Goal: Communication & Community: Answer question/provide support

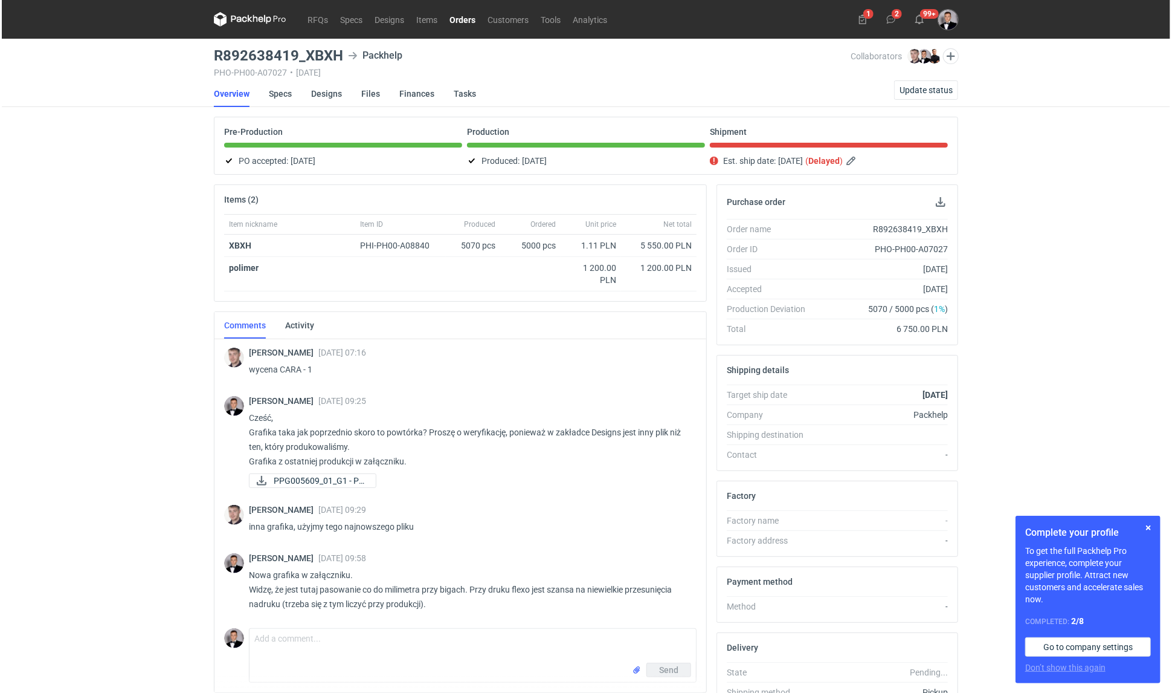
scroll to position [121, 0]
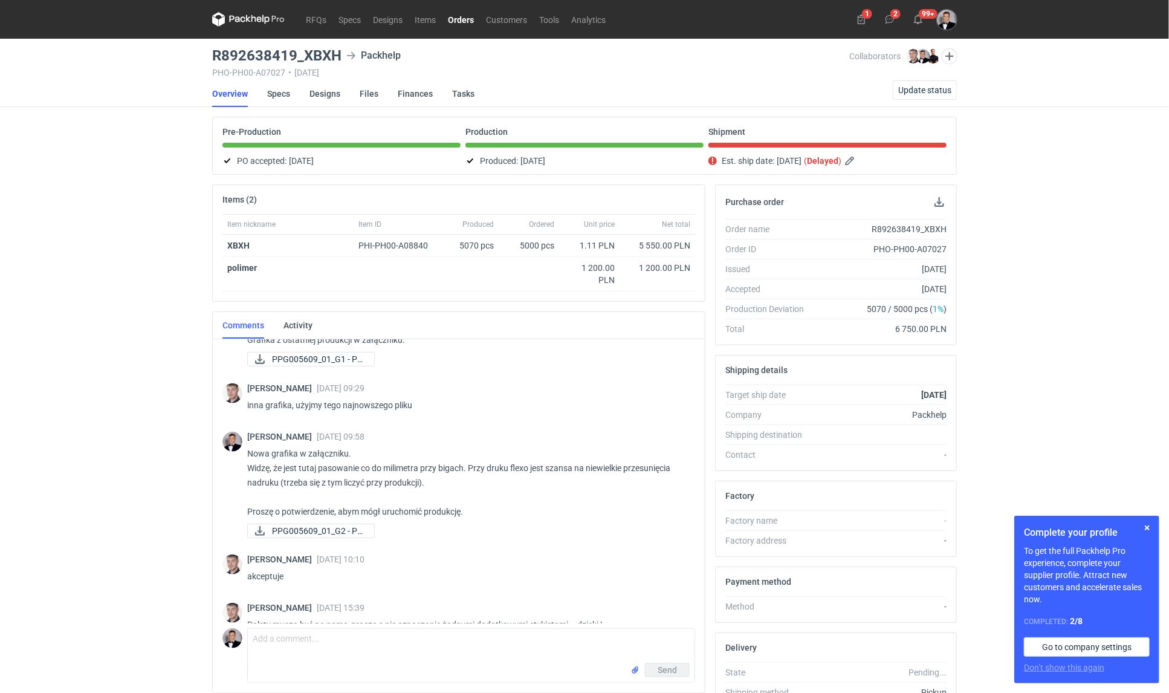
click at [458, 16] on link "Orders" at bounding box center [461, 19] width 38 height 15
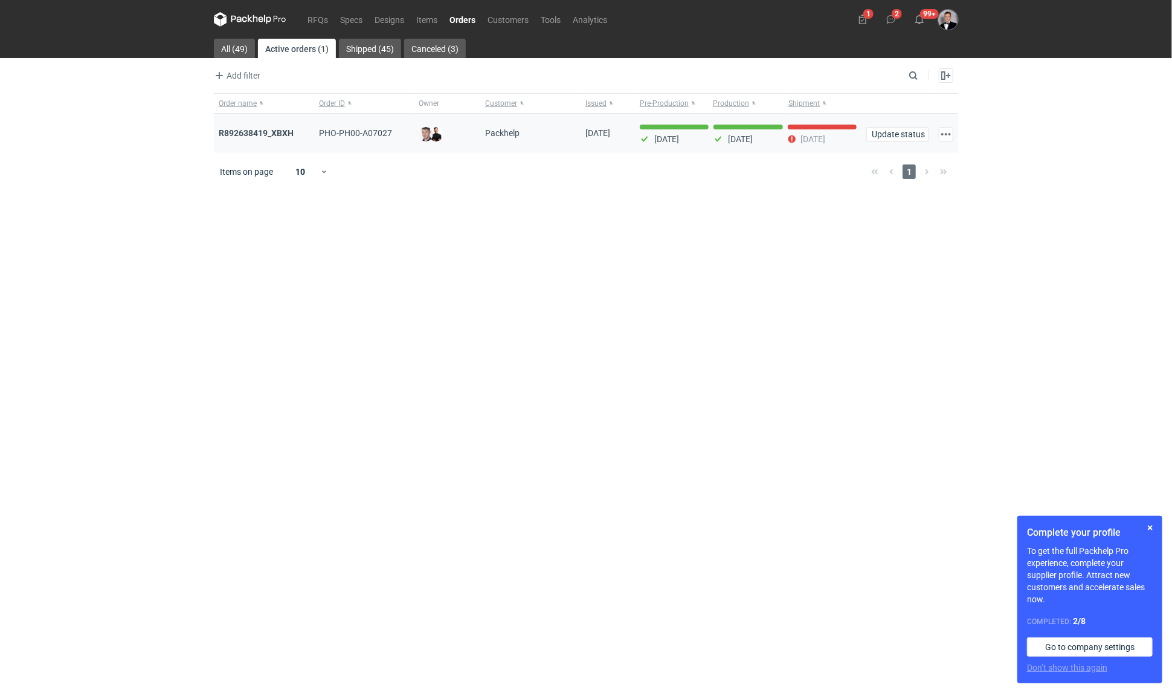
click at [295, 134] on div "R892638419_XBXH" at bounding box center [264, 133] width 91 height 12
click at [283, 132] on strong "R892638419_XBXH" at bounding box center [256, 133] width 75 height 10
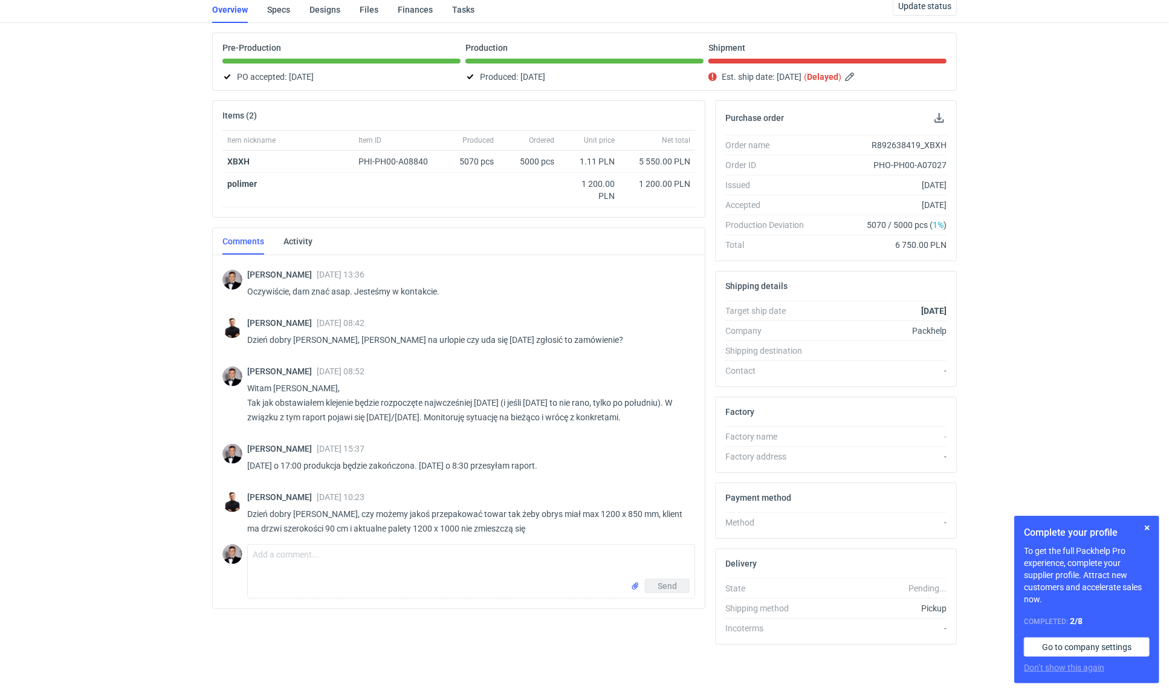
scroll to position [676, 0]
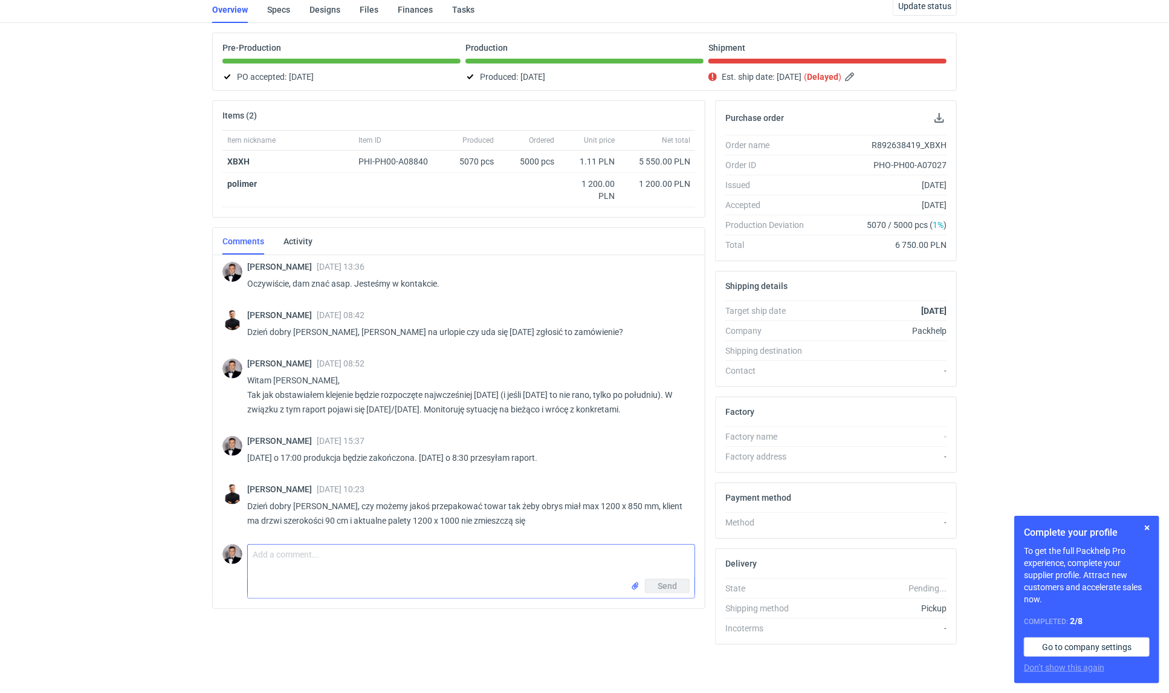
click at [414, 558] on textarea "Comment message" at bounding box center [471, 562] width 447 height 34
type textarea "Dzień dobry, Ale opakowania wyjechały od nas [DATE] po południu, więc może być …"
click at [683, 594] on button "Send" at bounding box center [667, 593] width 45 height 15
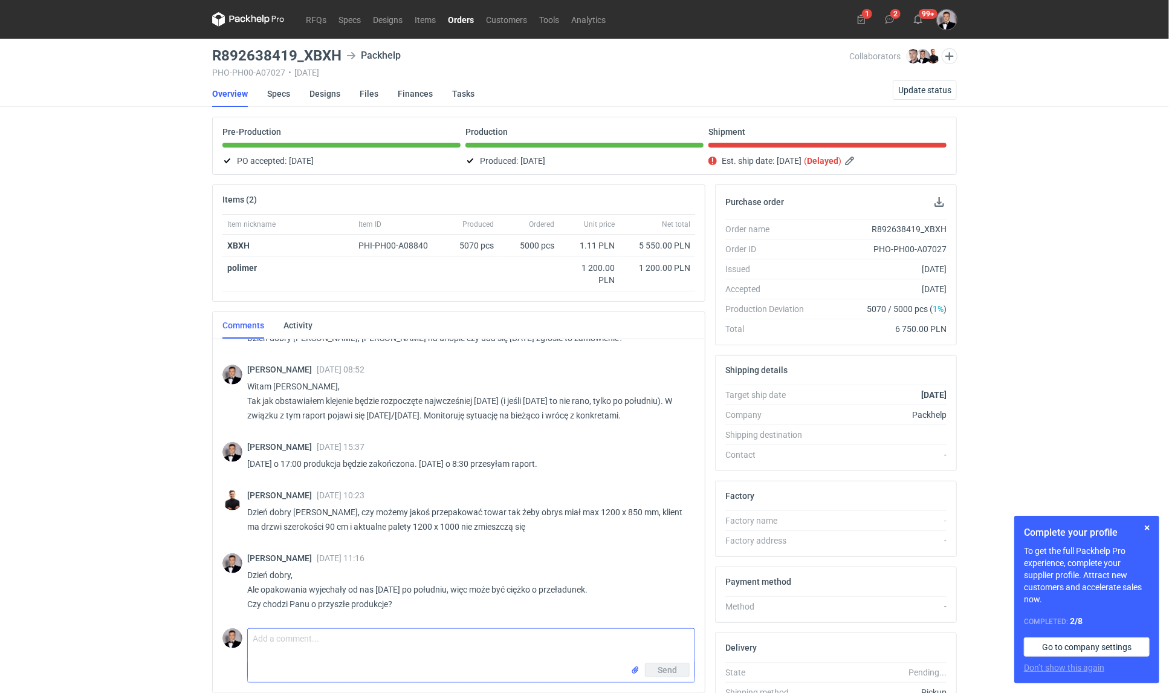
scroll to position [752, 0]
click at [901, 80] on button "Update status" at bounding box center [925, 89] width 64 height 19
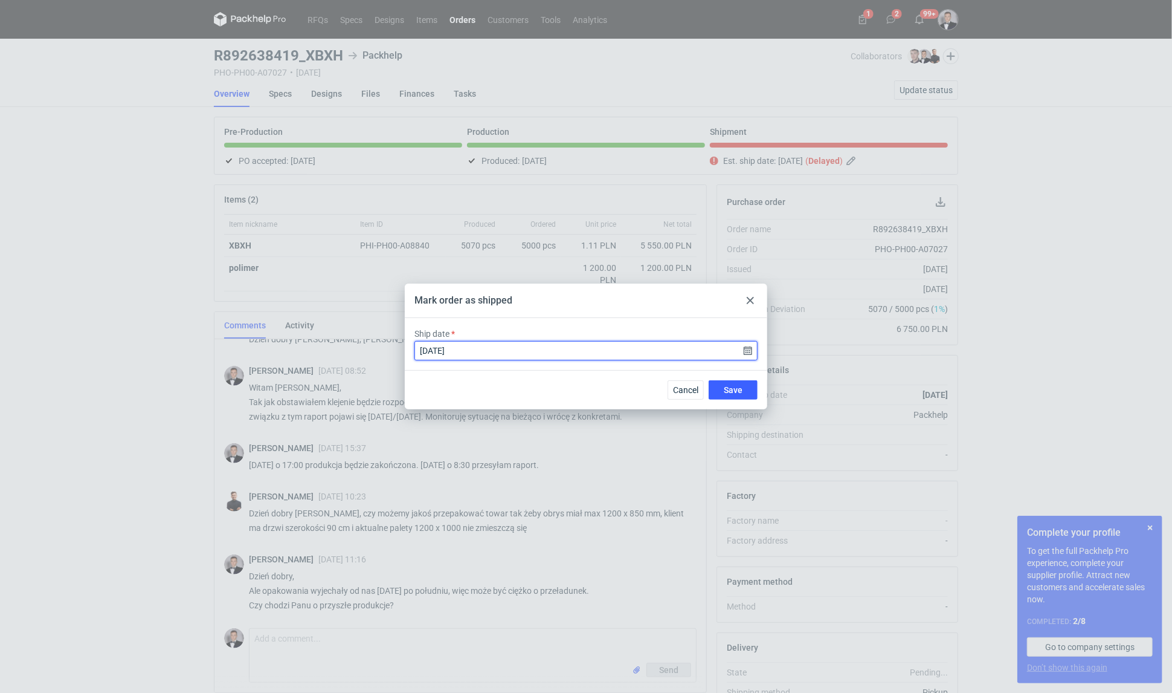
click at [745, 353] on input "2025-08-20" at bounding box center [586, 350] width 343 height 19
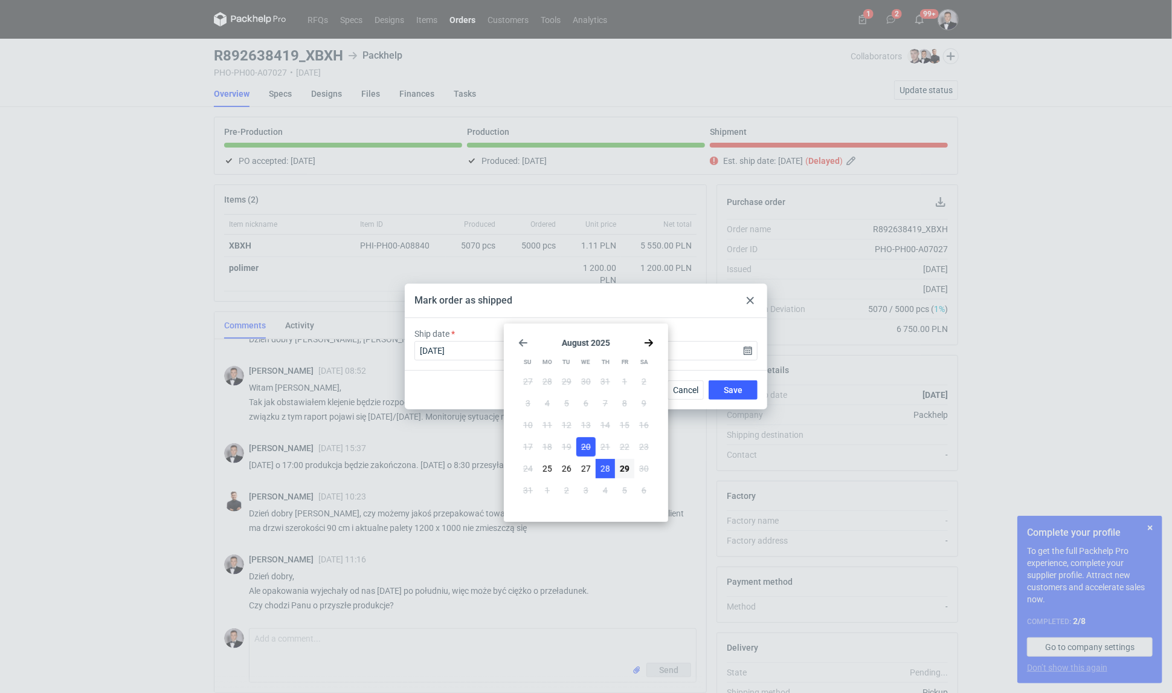
click at [614, 465] on button "28" at bounding box center [605, 468] width 19 height 19
type input "2025-08-28"
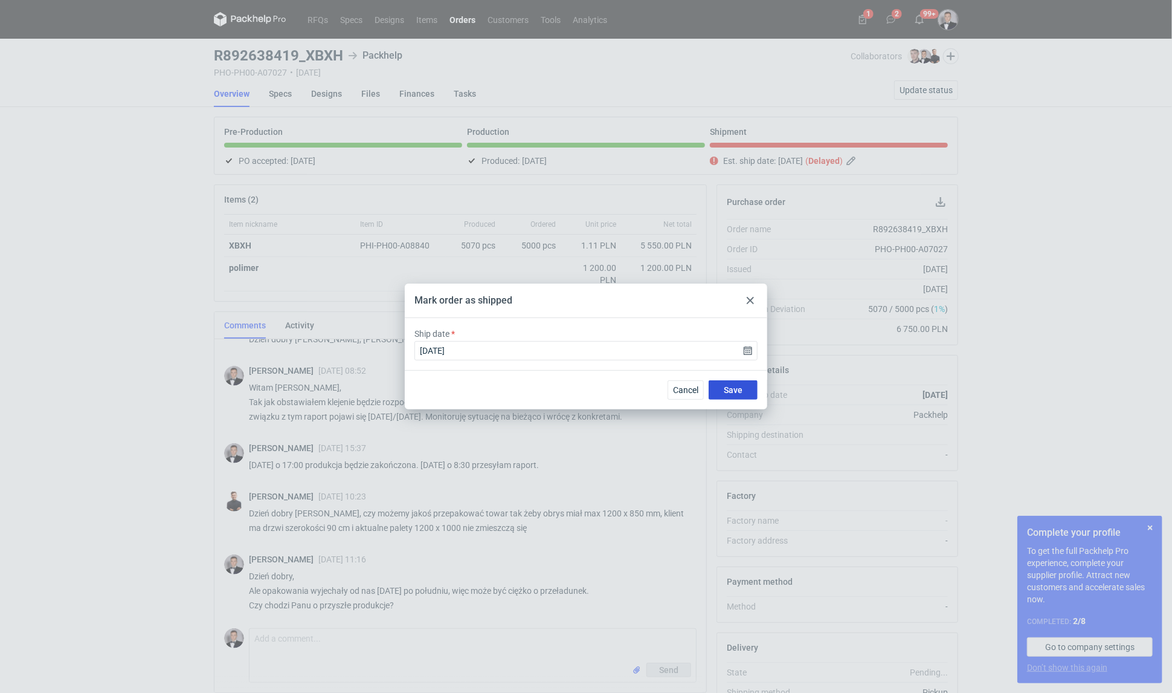
click at [749, 386] on button "Save" at bounding box center [733, 389] width 49 height 19
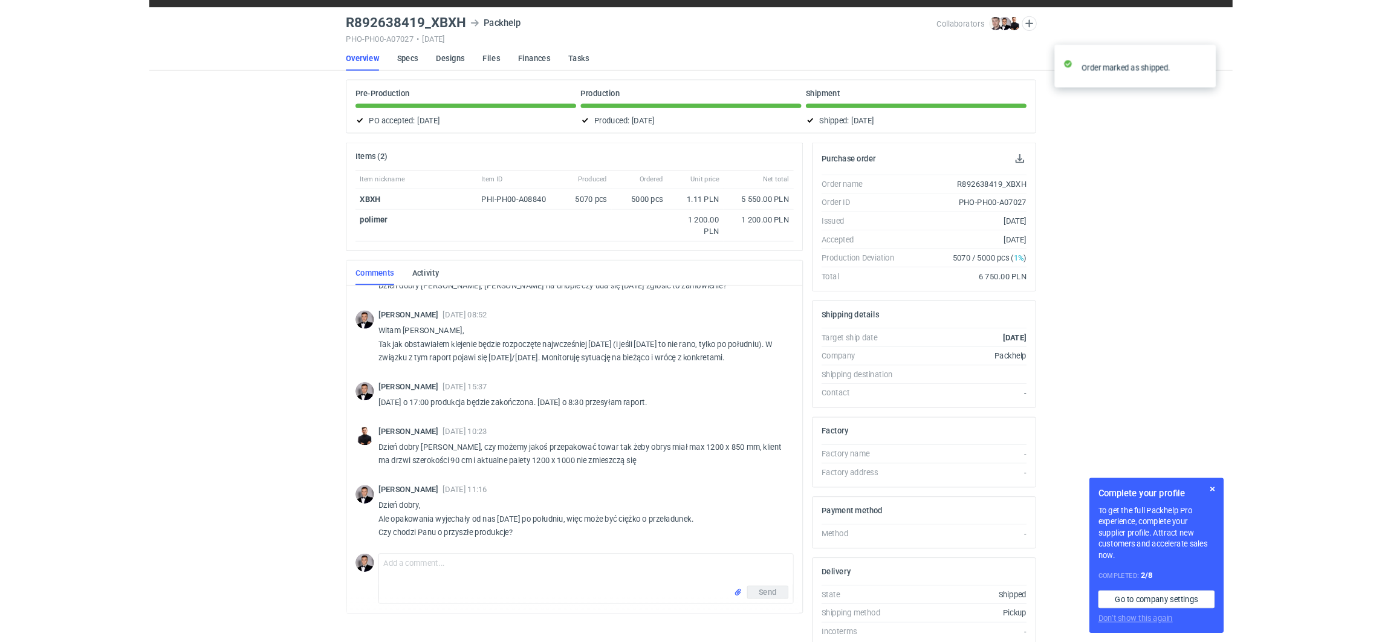
scroll to position [87, 0]
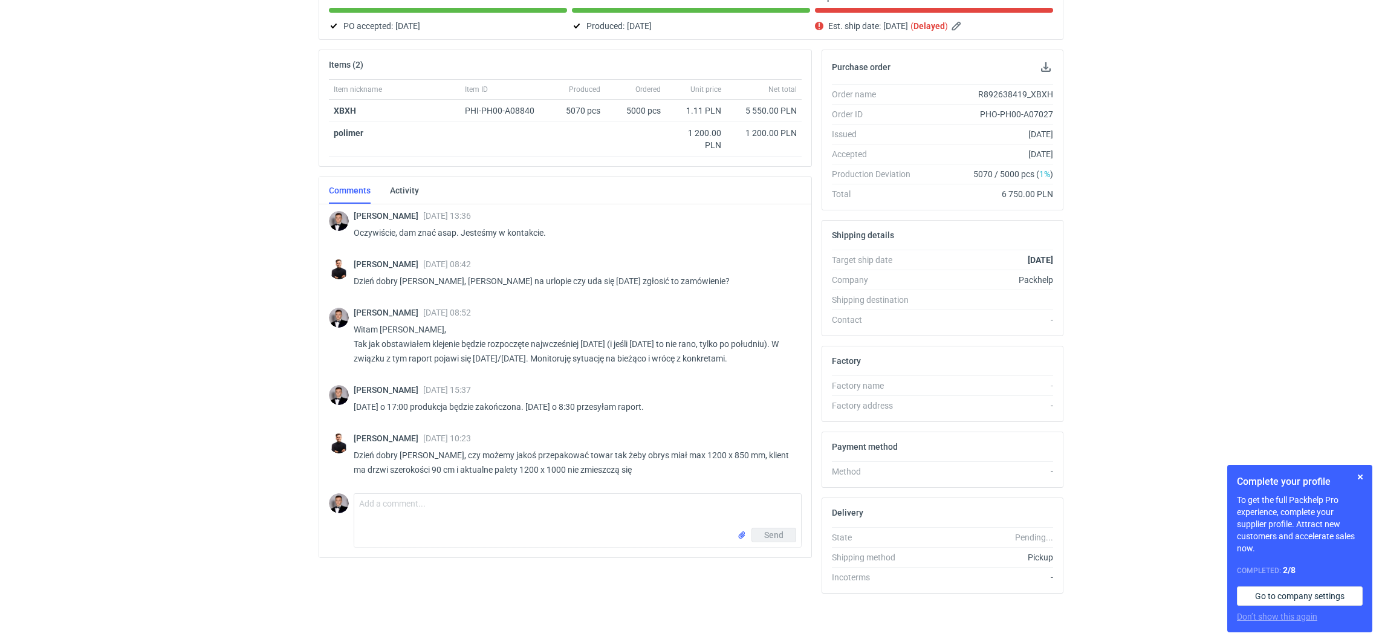
scroll to position [814, 0]
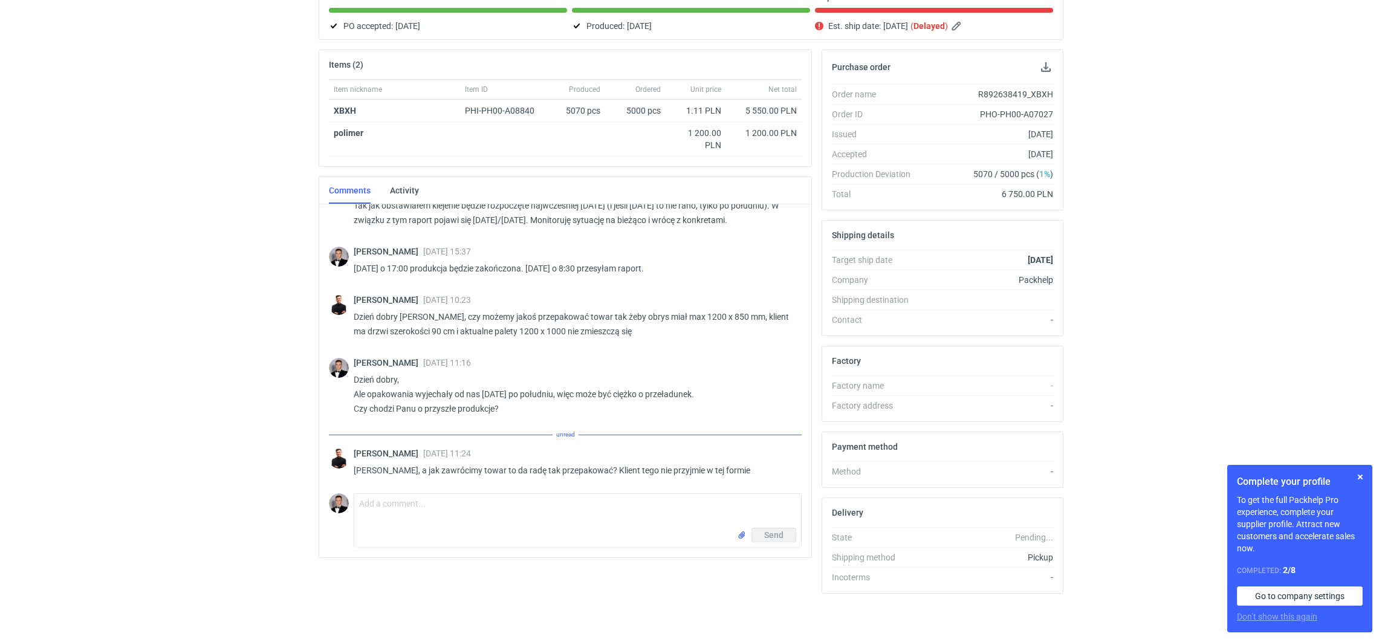
click at [253, 335] on div "RFQs Specs Designs Items Orders Customers Tools Analytics 1 3 99+ Filip Sobolew…" at bounding box center [691, 186] width 1382 height 642
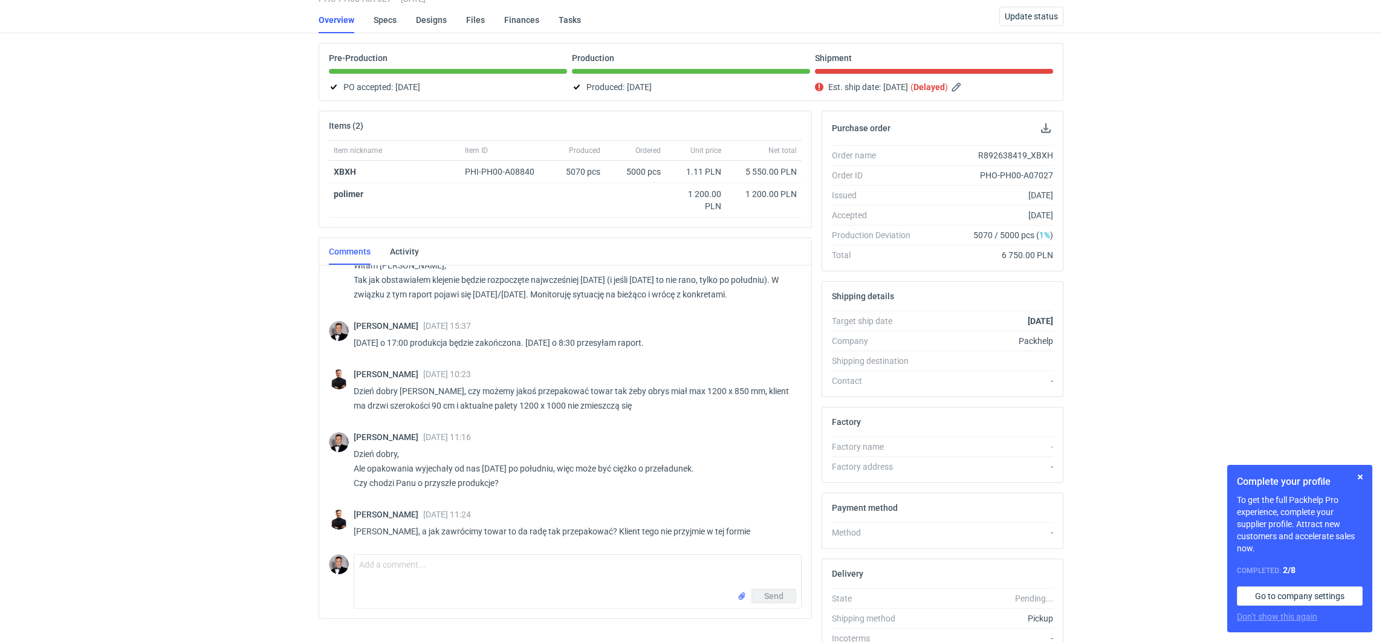
scroll to position [137, 0]
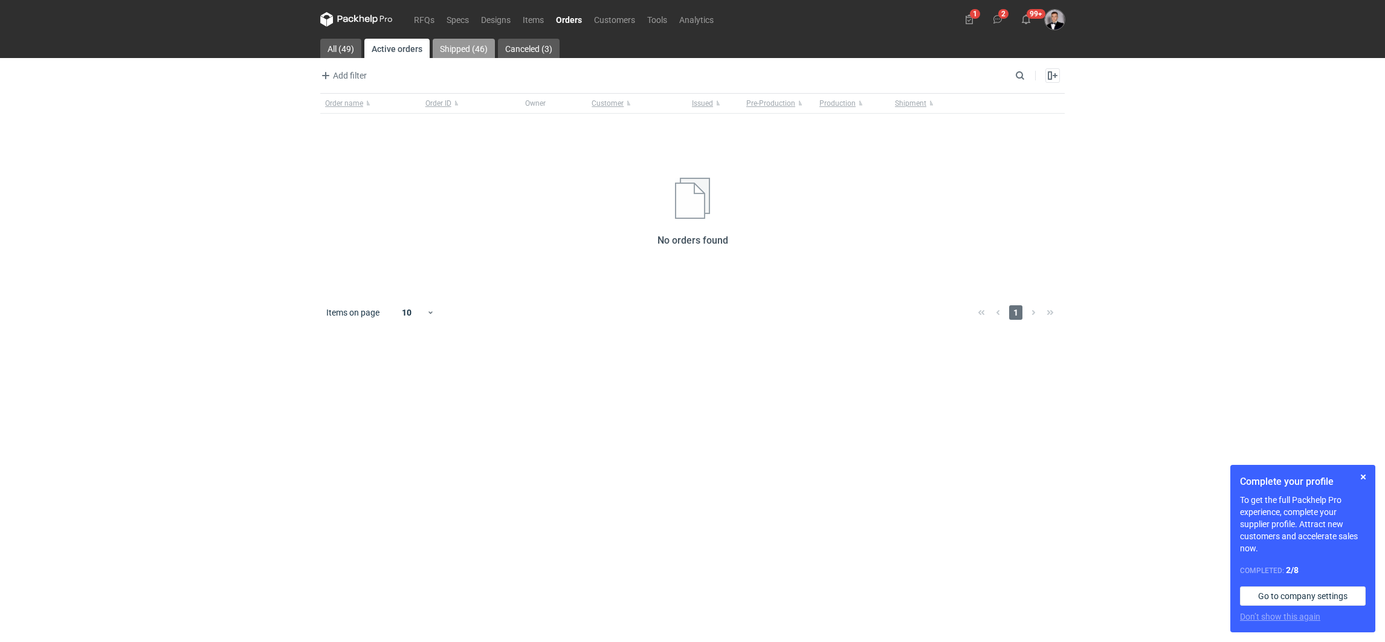
click at [456, 44] on link "Shipped (46)" at bounding box center [464, 48] width 62 height 19
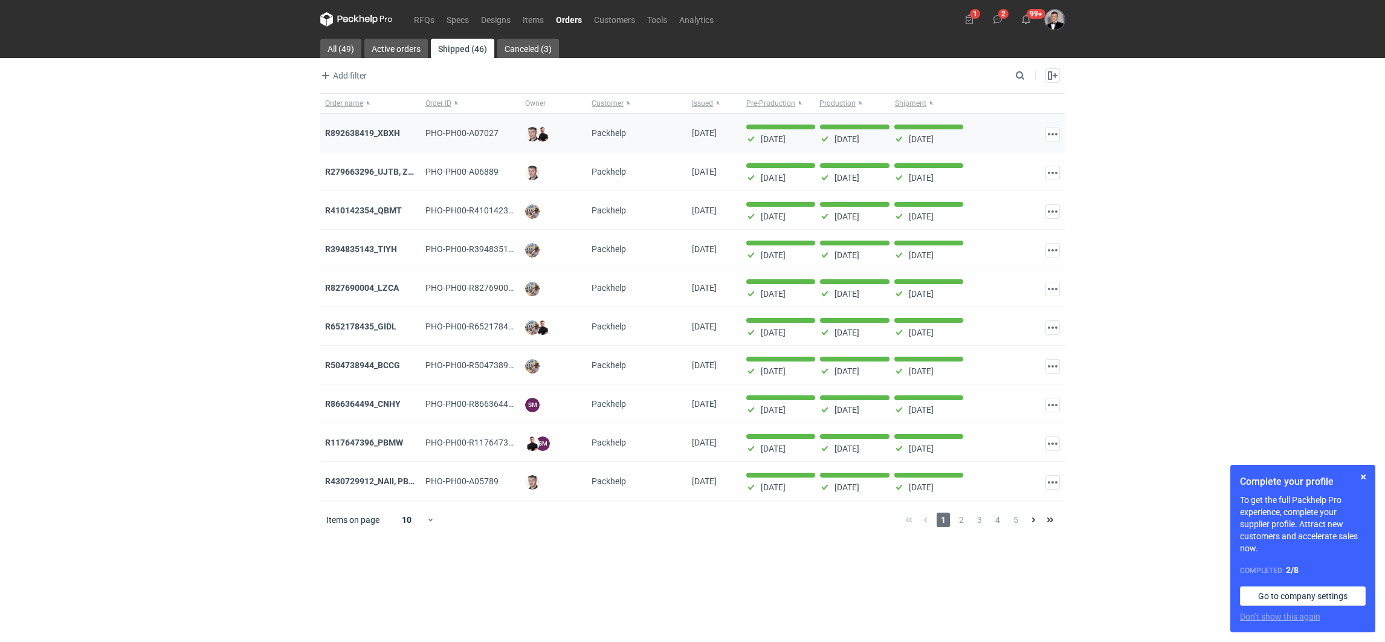
click at [371, 126] on div "R892638419_XBXH" at bounding box center [370, 133] width 100 height 39
click at [371, 133] on strong "R892638419_XBXH" at bounding box center [362, 133] width 75 height 10
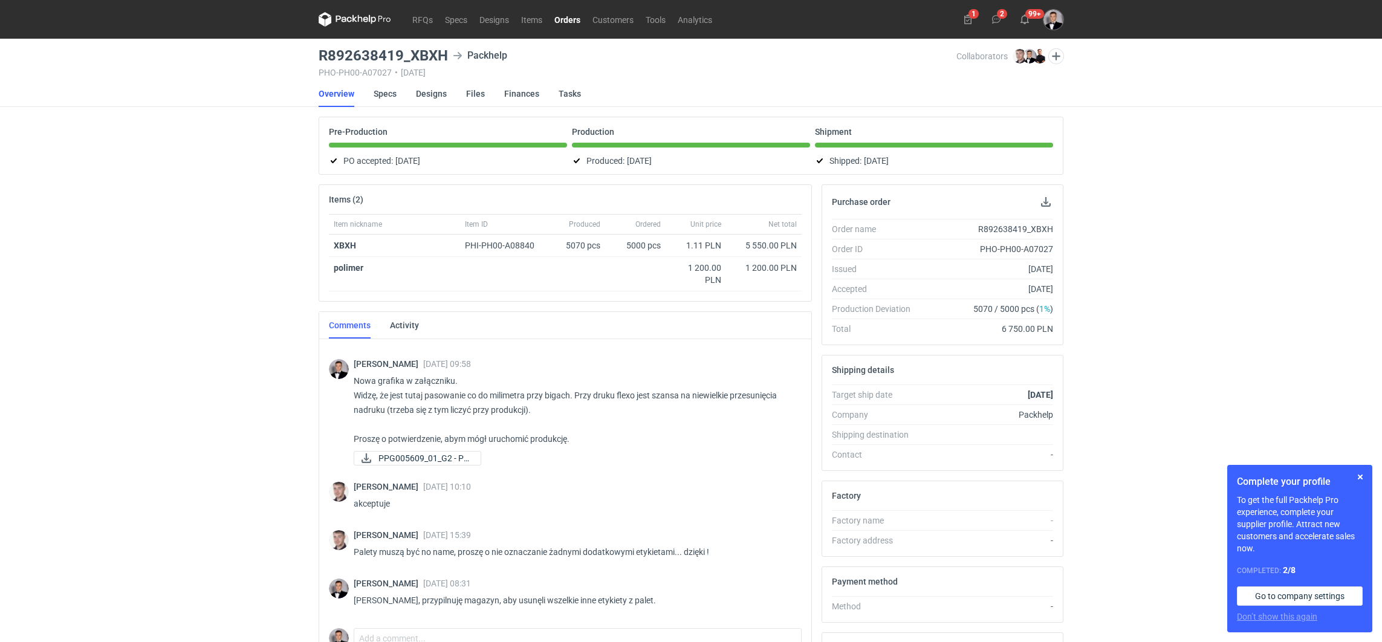
click at [427, 485] on div "[PERSON_NAME] [DATE] 07:16 wycena CARA - 1 [PERSON_NAME] [DATE] 09:25 Cześć, Gr…" at bounding box center [565, 480] width 473 height 286
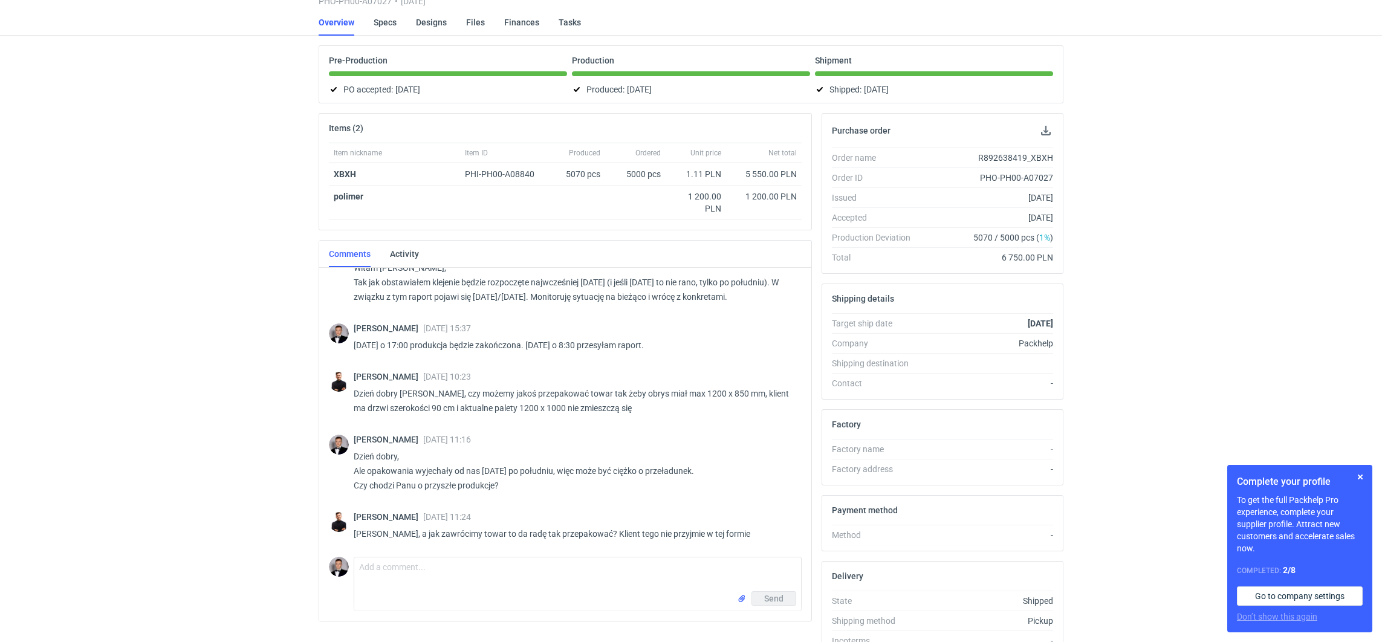
scroll to position [137, 0]
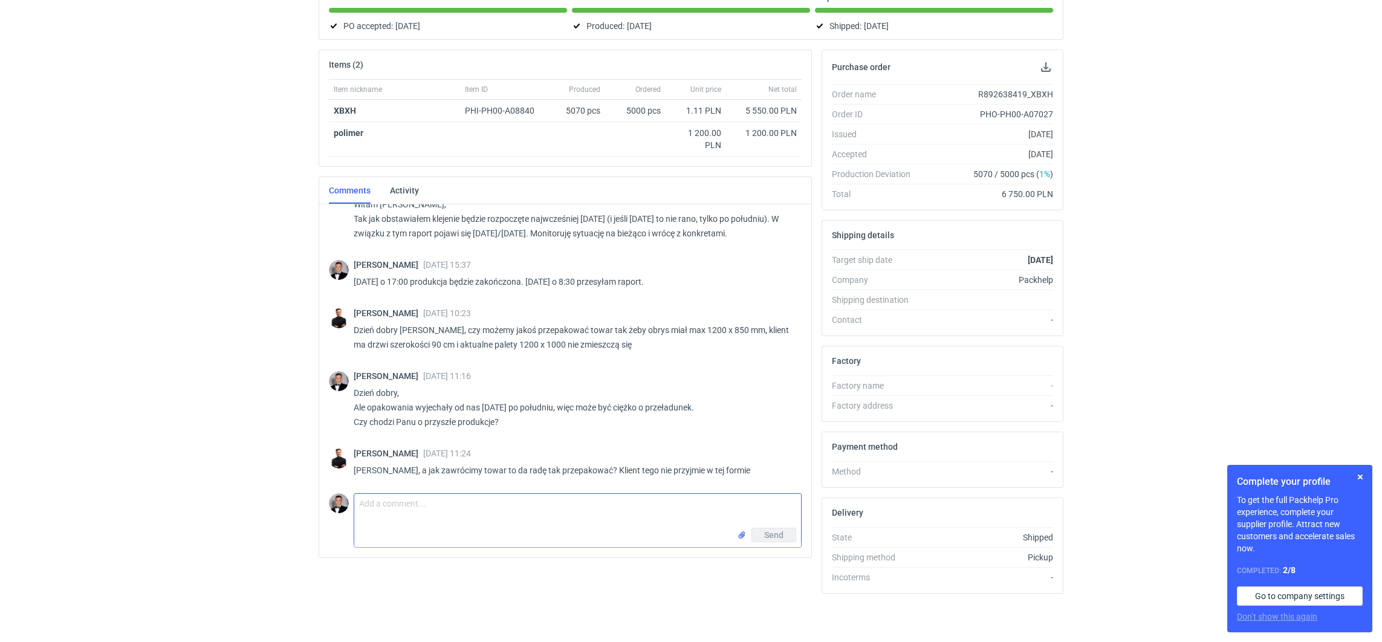
click at [493, 506] on textarea "Comment message" at bounding box center [577, 511] width 447 height 34
click at [781, 498] on textarea "No załóżmy, że jest to do zrobienia. Generuje to z pewnością dodatkowe koszty, …" at bounding box center [577, 511] width 447 height 34
click at [360, 502] on textarea "No załóżmy, że jest to do zrobienia. Generuje to z pewnością dodatkowe koszty, …" at bounding box center [577, 511] width 447 height 34
drag, startPoint x: 781, startPoint y: 515, endPoint x: 824, endPoint y: 520, distance: 42.6
click at [782, 515] on textarea "[PERSON_NAME], No załóżmy, że jest to do zrobienia. Generuje to z pewnością dod…" at bounding box center [577, 511] width 447 height 34
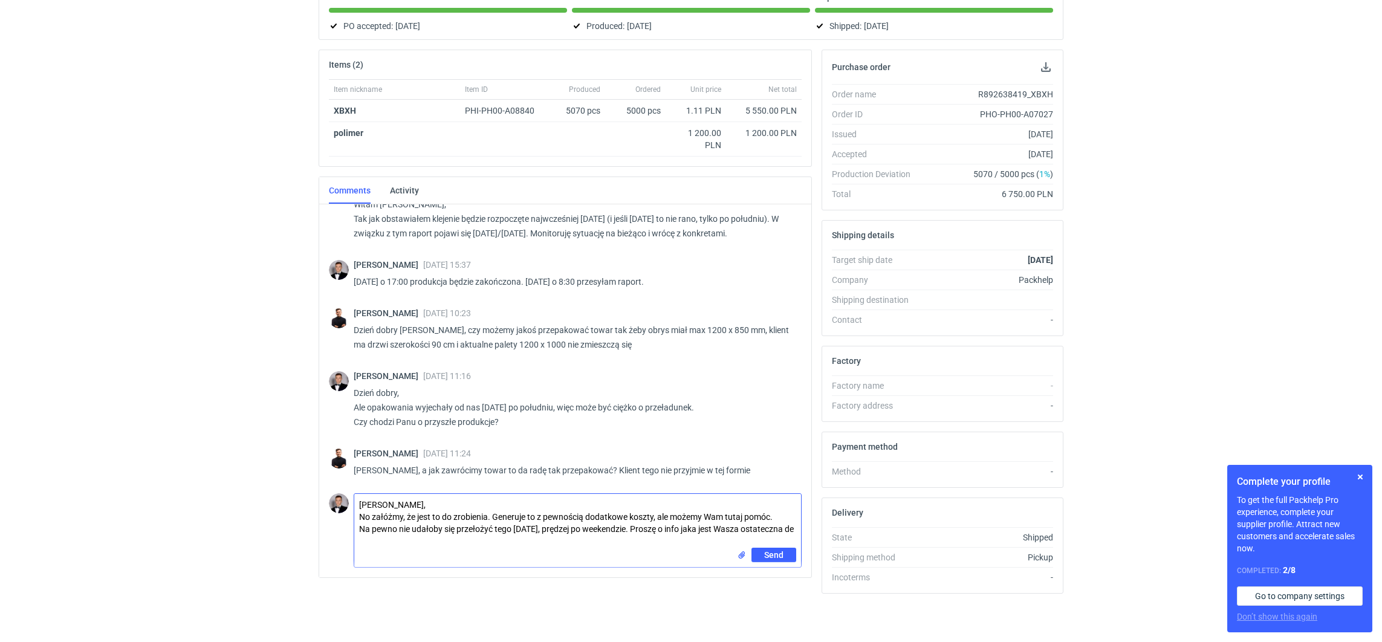
scroll to position [0, 0]
click at [763, 543] on textarea "[PERSON_NAME], No załóżmy, że jest to do zrobienia. Generuje to z pewnością dod…" at bounding box center [577, 521] width 447 height 54
type textarea "[PERSON_NAME], No załóżmy, że jest to do zrobienia. Generuje to z pewnością dod…"
click at [764, 548] on button "Send" at bounding box center [773, 555] width 45 height 15
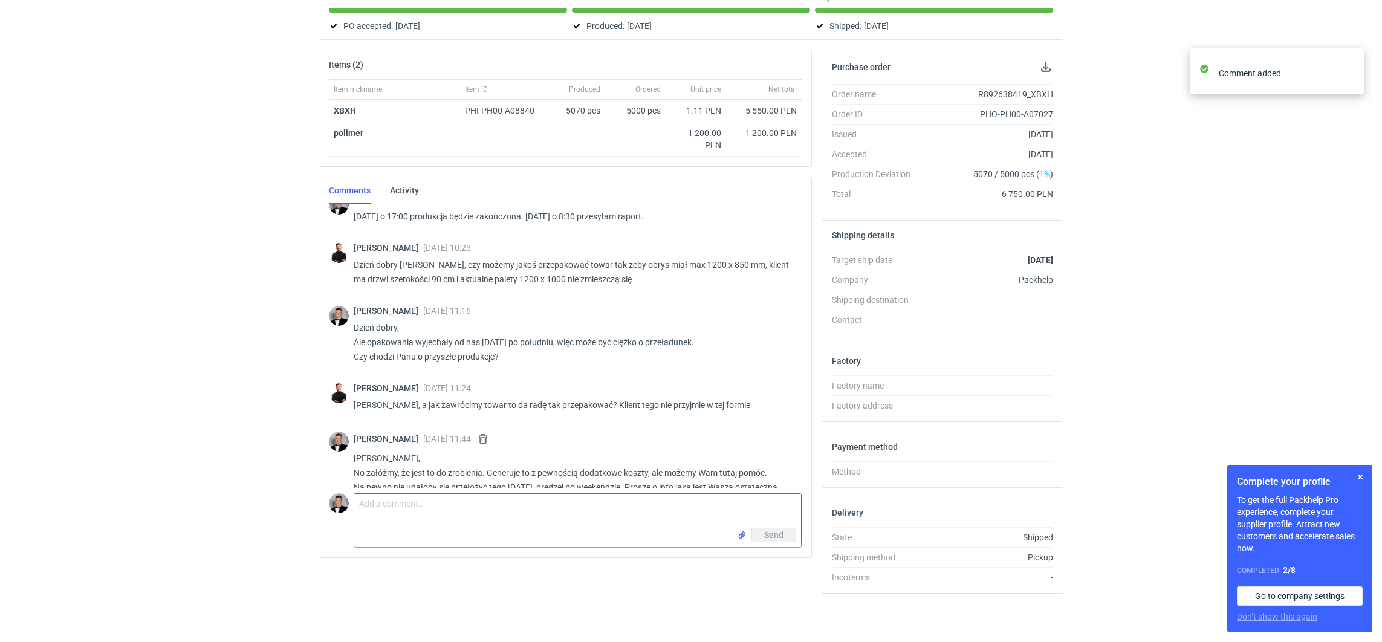
scroll to position [897, 0]
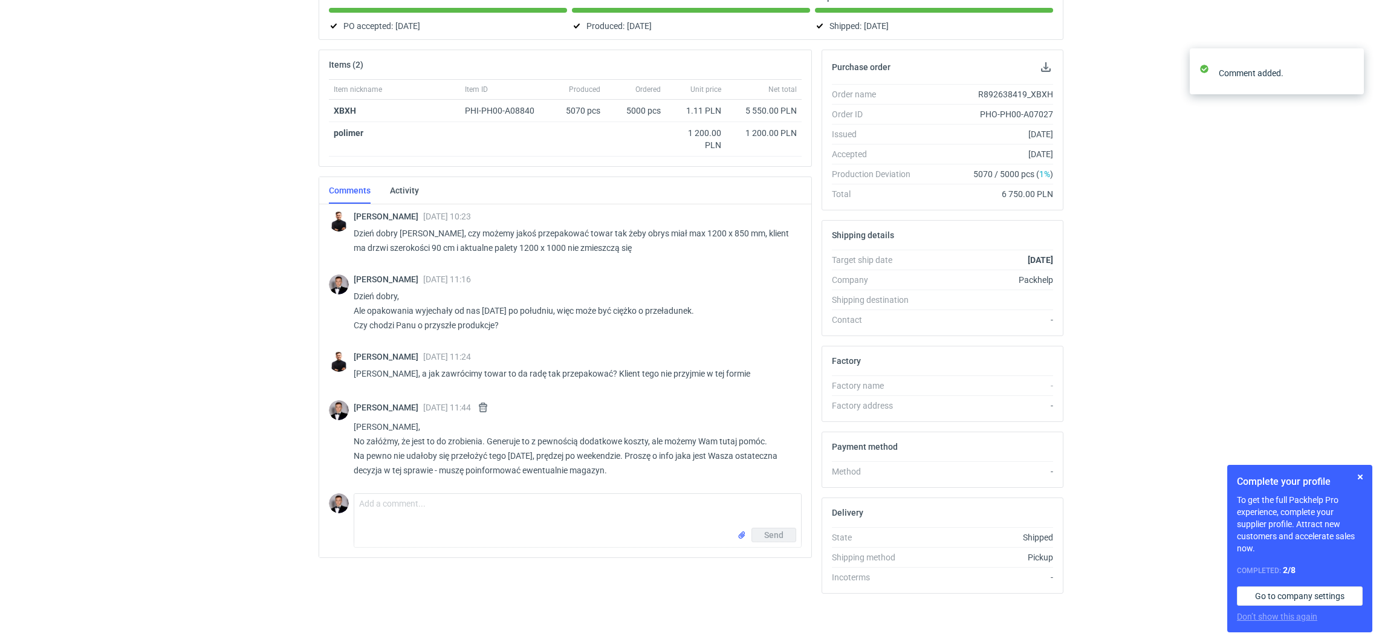
click at [178, 317] on div "RFQs Specs Designs Items Orders Customers Tools Analytics 1 2 99+ [PERSON_NAME]…" at bounding box center [691, 186] width 1382 height 642
click at [630, 496] on textarea "Comment message" at bounding box center [577, 511] width 447 height 34
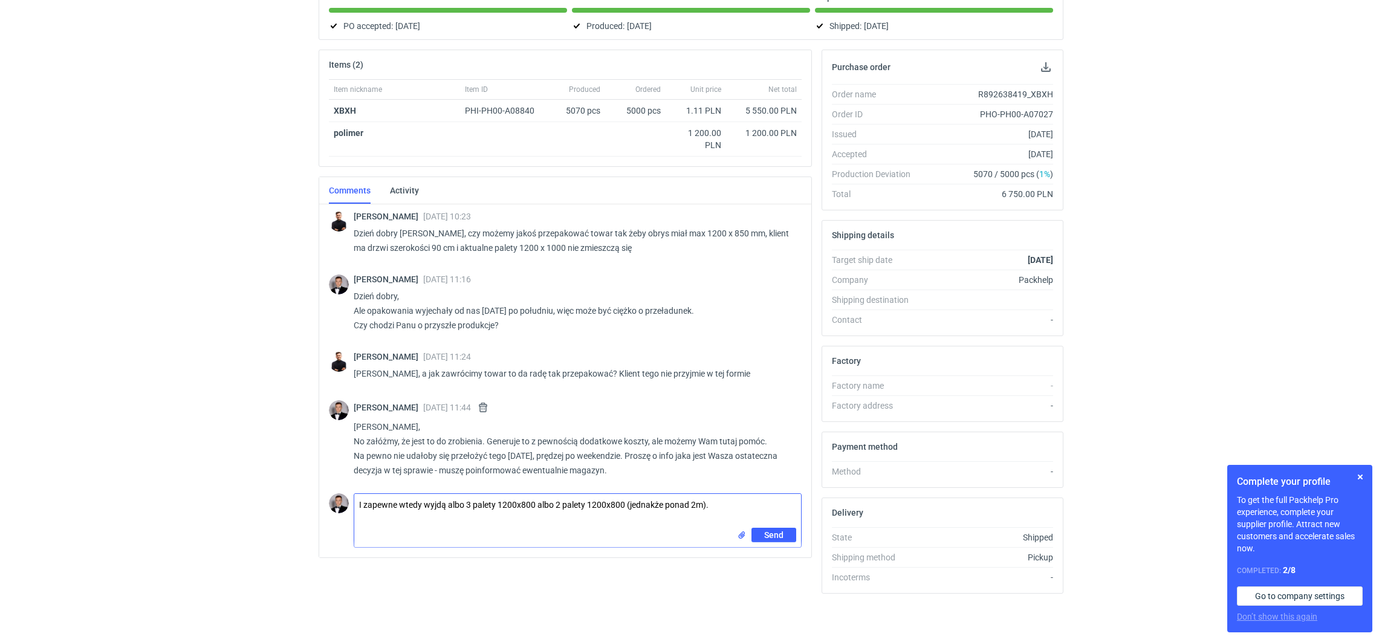
click at [782, 523] on textarea "I zapewne wtedy wyjdą albo 3 palety 1200x800 albo 2 palety 1200x800 (jednakże p…" at bounding box center [577, 511] width 447 height 34
click at [534, 500] on textarea "I zapewne wtedy wyjdą albo 3 palety 1200x800 albo 2 palety 1200x800 (jednakże p…" at bounding box center [577, 511] width 447 height 34
click at [535, 502] on textarea "I zapewne wtedy wyjdą albo 3 palety 1200x800 albo 2 palety 1200x800 (jednakże p…" at bounding box center [577, 511] width 447 height 34
click at [717, 503] on textarea "I zapewne wtedy wyjdą albo 3 palety 1200x800 w "zwykłej" wysokości albo 2 palet…" at bounding box center [577, 511] width 447 height 34
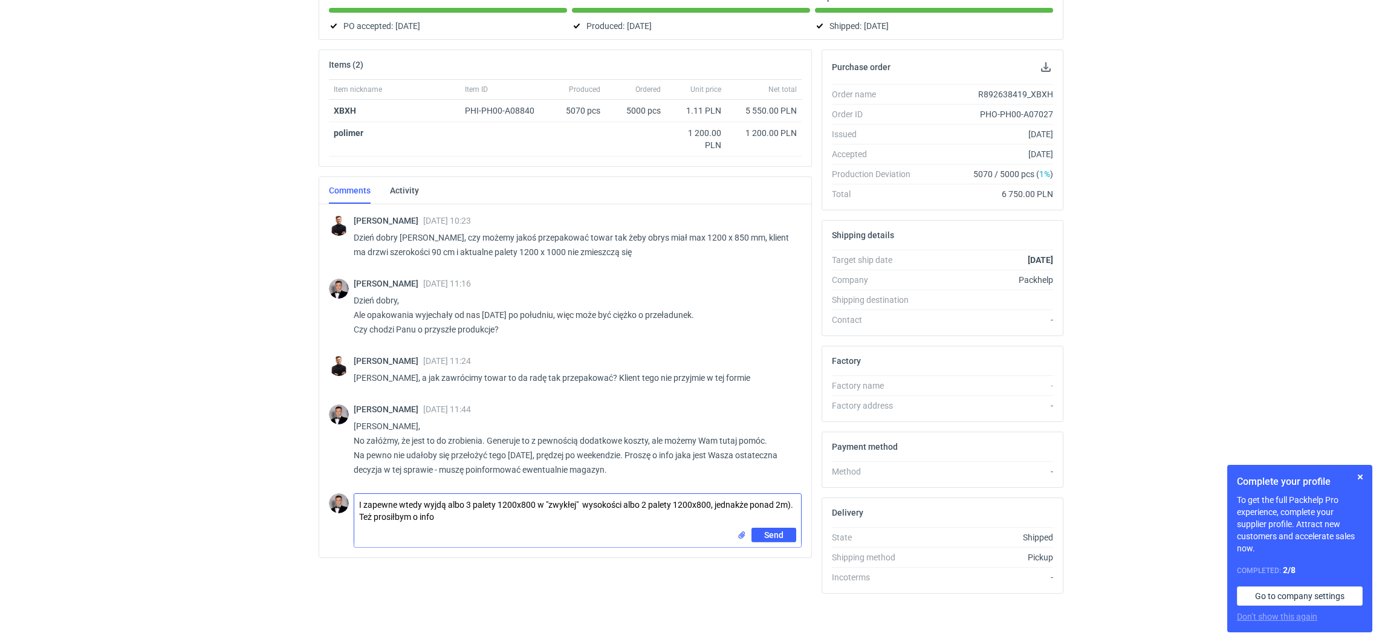
drag, startPoint x: 790, startPoint y: 503, endPoint x: 804, endPoint y: 512, distance: 16.6
click at [792, 503] on textarea "I zapewne wtedy wyjdą albo 3 palety 1200x800 w "zwykłej" wysokości albo 2 palet…" at bounding box center [577, 511] width 447 height 34
click at [439, 509] on textarea "I zapewne wtedy wyjdą albo 3 palety 1200x800 w "zwykłej" wysokości albo 2 palet…" at bounding box center [577, 511] width 447 height 34
click at [460, 516] on textarea "I zapewne wtedy wyjdą albo 3 palety 1200x800 w "zwykłej" wysokości albo 2 palet…" at bounding box center [577, 511] width 447 height 34
type textarea "I zapewne wtedy wyjdą albo 3 palety 1200x800 w "zwykłej" wysokości albo 2 palet…"
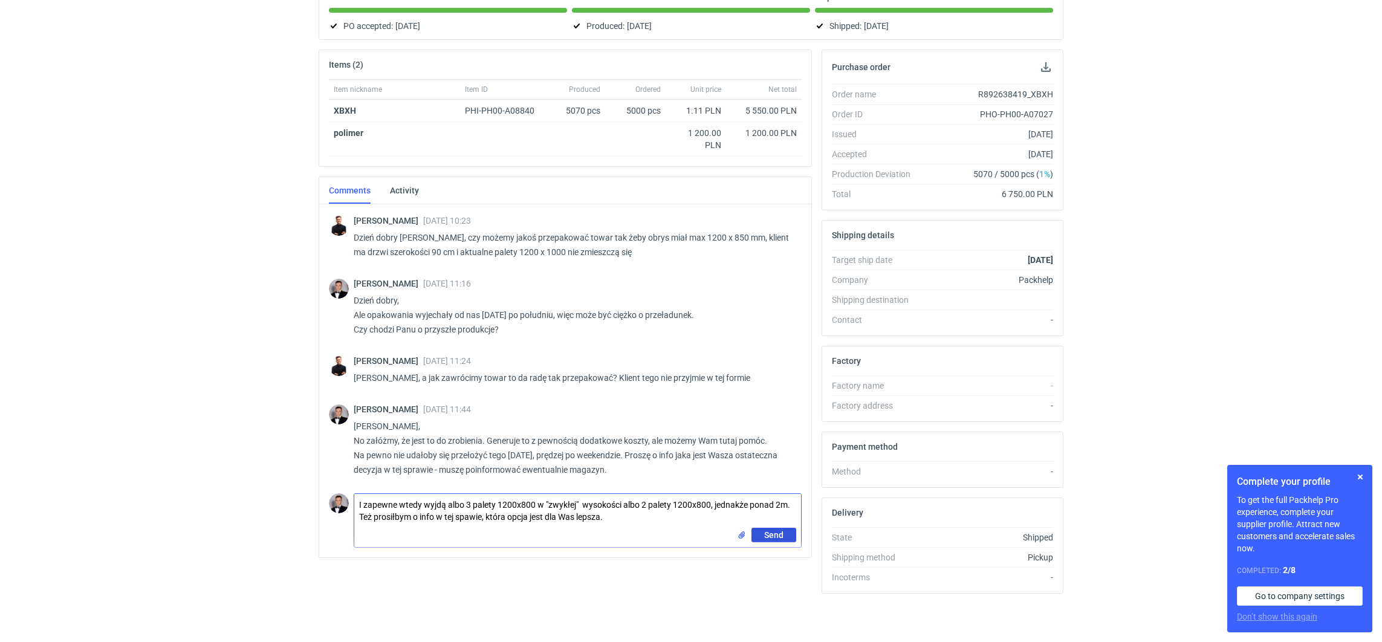
click at [769, 531] on span "Send" at bounding box center [773, 535] width 19 height 8
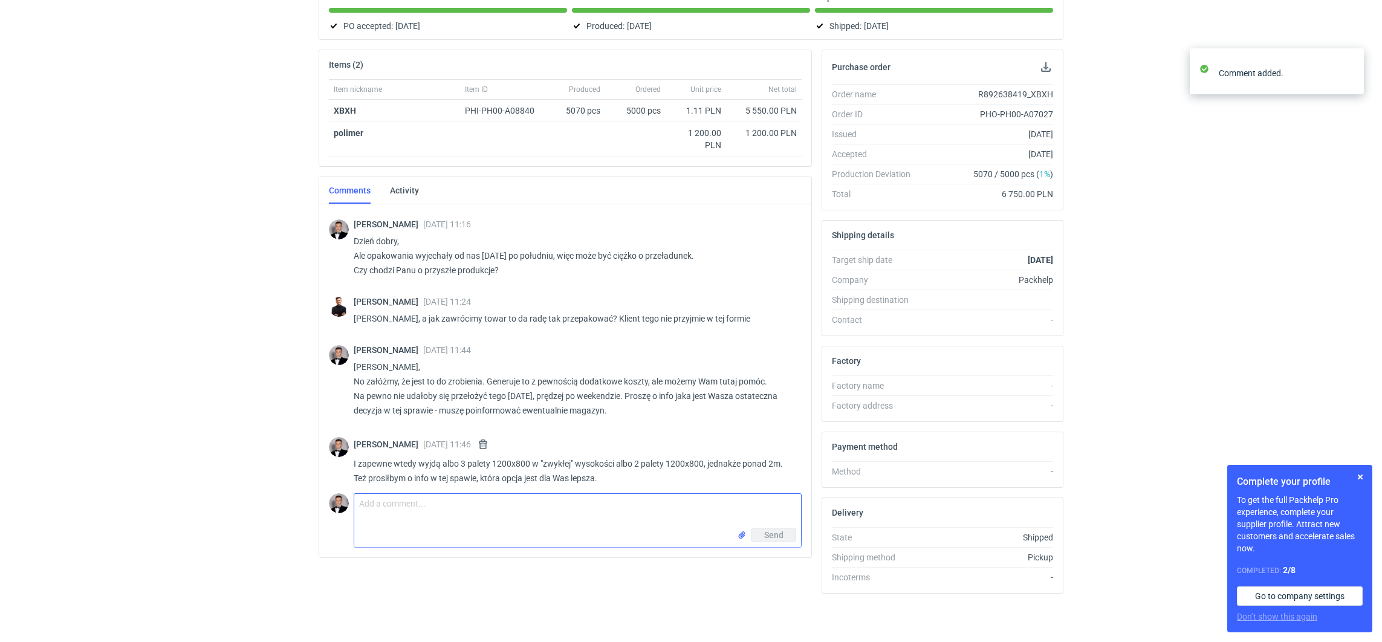
scroll to position [960, 0]
